Goal: Task Accomplishment & Management: Use online tool/utility

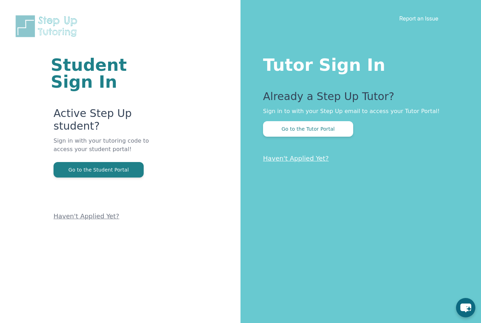
click at [325, 130] on button "Go to the Tutor Portal" at bounding box center [308, 128] width 90 height 15
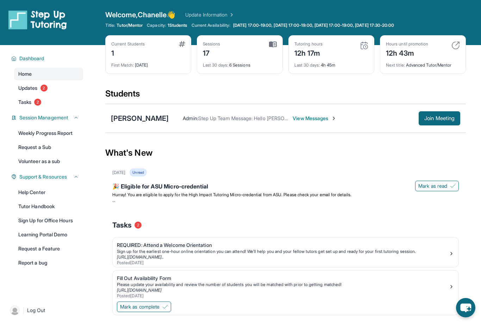
click at [319, 125] on div "[PERSON_NAME] Learned Admin : Step Up Team Message: Hello [PERSON_NAME] and [PE…" at bounding box center [285, 118] width 360 height 29
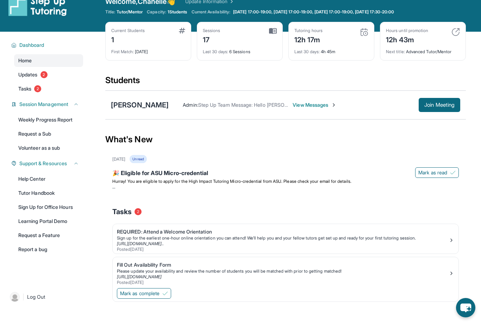
scroll to position [14, 0]
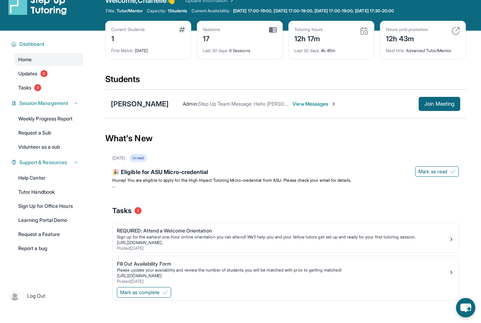
click at [432, 102] on span "Join Meeting" at bounding box center [439, 104] width 30 height 4
click at [437, 108] on button "Join Meeting" at bounding box center [439, 104] width 42 height 14
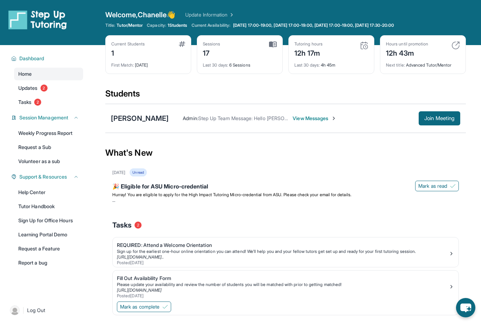
click at [438, 118] on span "Join Meeting" at bounding box center [439, 118] width 30 height 4
